Goal: Task Accomplishment & Management: Manage account settings

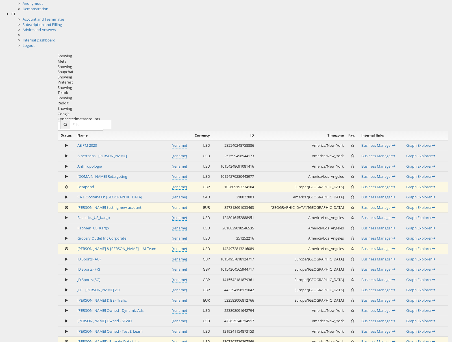
scroll to position [173, 0]
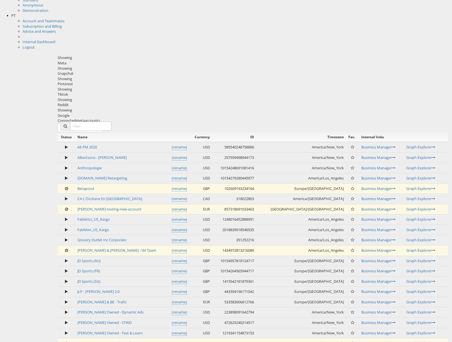
scroll to position [175, 0]
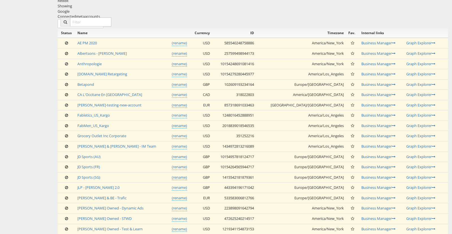
scroll to position [278, 0]
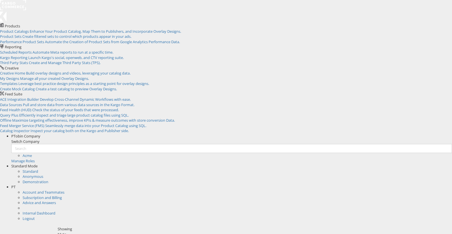
click at [443, 184] on div "PT" at bounding box center [231, 186] width 441 height 5
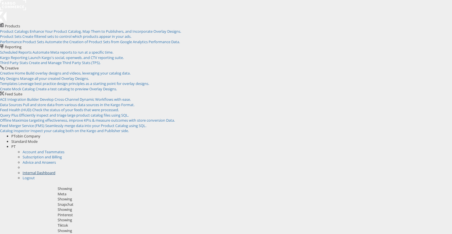
click at [55, 170] on link "Internal Dashboard" at bounding box center [39, 172] width 33 height 5
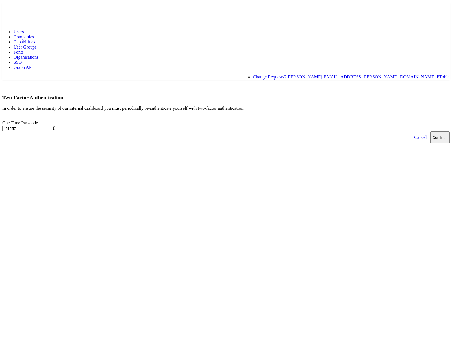
type input "451257"
click at [430, 132] on button "Continue" at bounding box center [439, 138] width 19 height 12
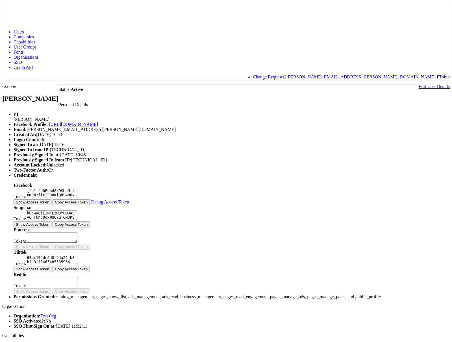
click at [418, 84] on link "Edit User Details" at bounding box center [433, 86] width 31 height 5
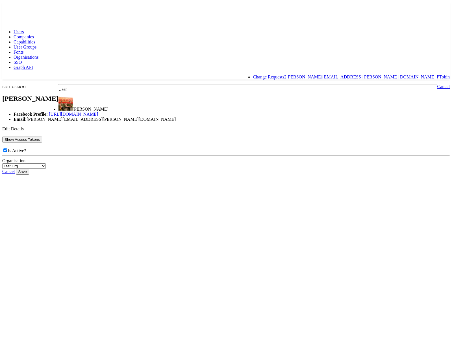
click at [42, 143] on button "Show Access Tokens" at bounding box center [22, 140] width 40 height 6
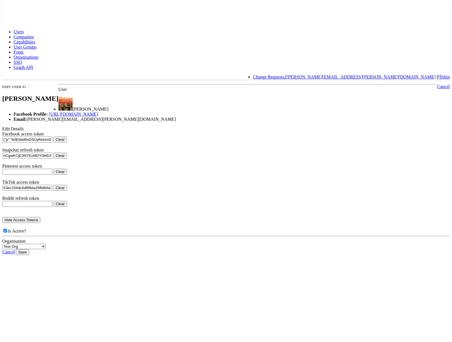
click at [67, 143] on button "Clear" at bounding box center [60, 140] width 14 height 6
click at [29, 255] on input "Save" at bounding box center [22, 252] width 13 height 6
type input "Saving..."
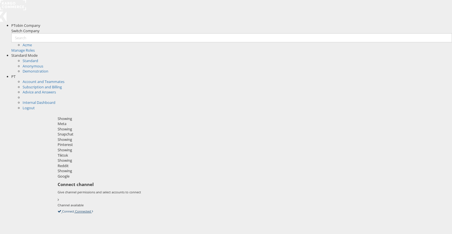
click at [58, 209] on icon at bounding box center [58, 211] width 0 height 5
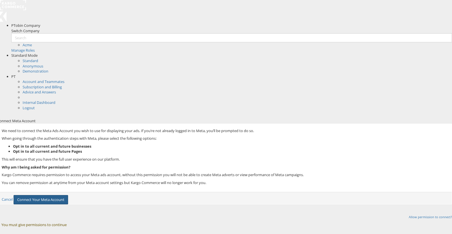
click at [68, 195] on button "Connect Your Meta Account" at bounding box center [41, 199] width 54 height 9
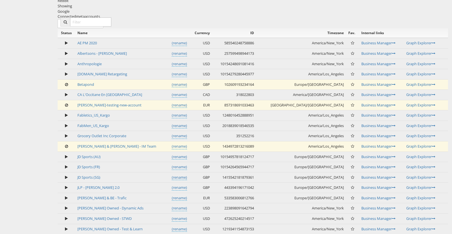
scroll to position [283, 0]
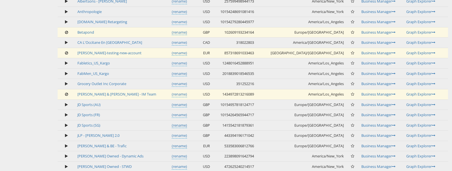
scroll to position [328, 0]
